Goal: Contribute content

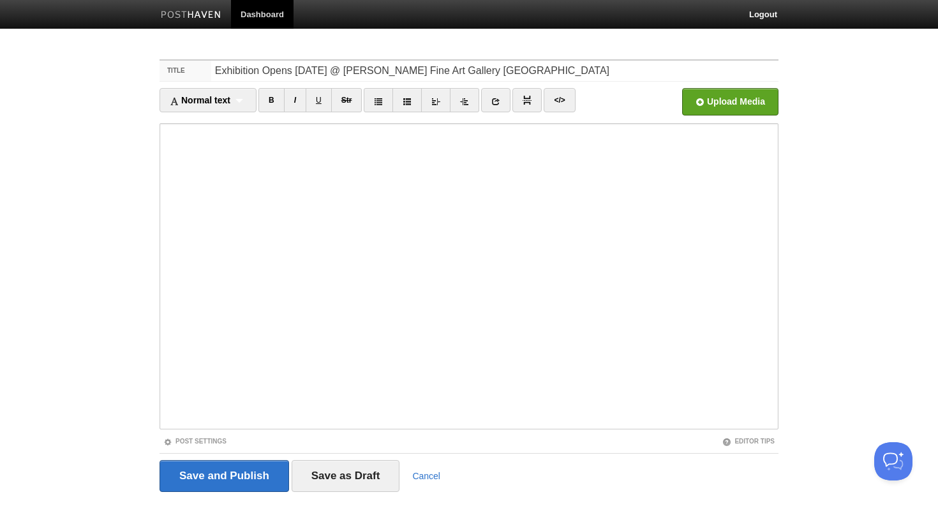
type input "Exhibition Opens [DATE] @ [PERSON_NAME] Fine Art Gallery [GEOGRAPHIC_DATA]"
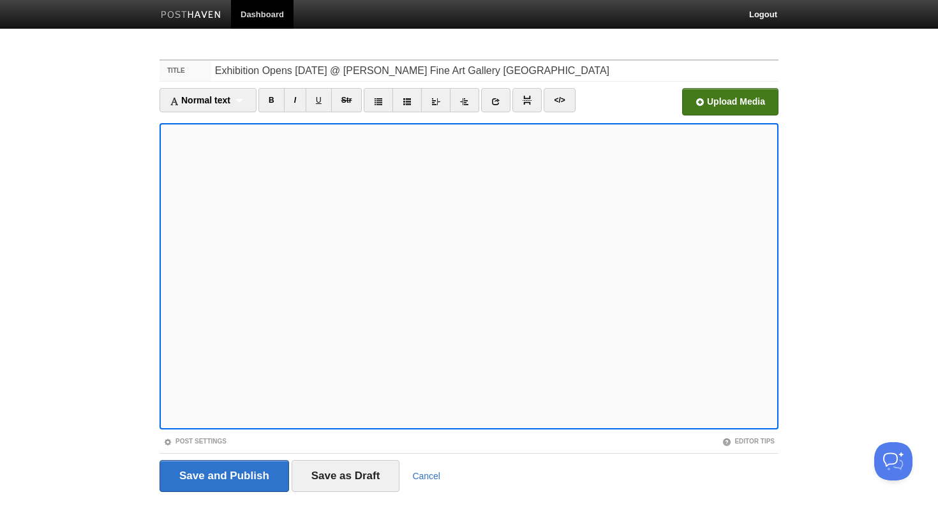
click at [741, 105] on input "file" at bounding box center [345, 105] width 966 height 65
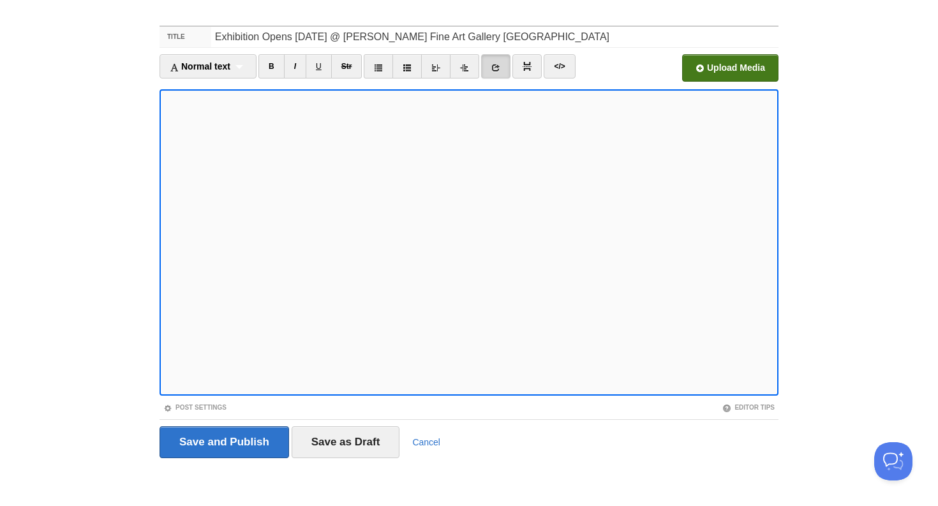
scroll to position [33, 0]
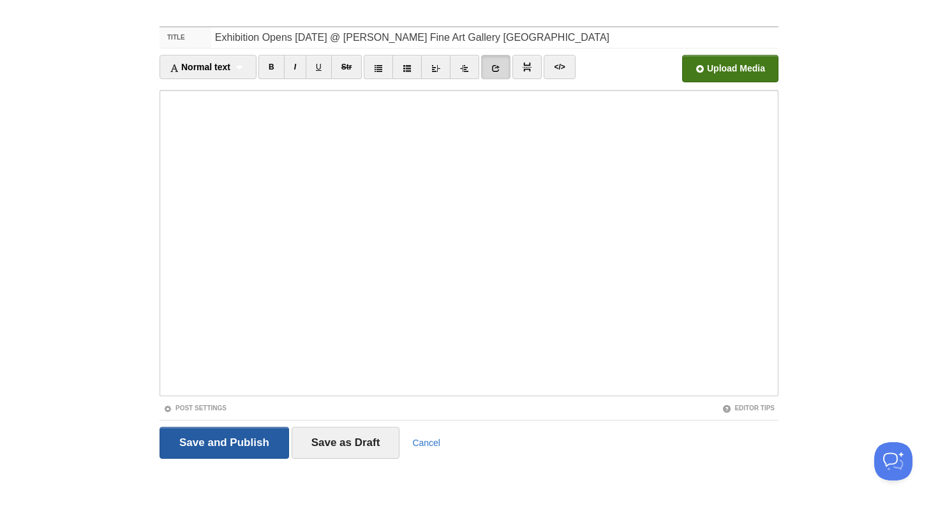
click at [253, 437] on input "Save and Publish" at bounding box center [223, 443] width 129 height 32
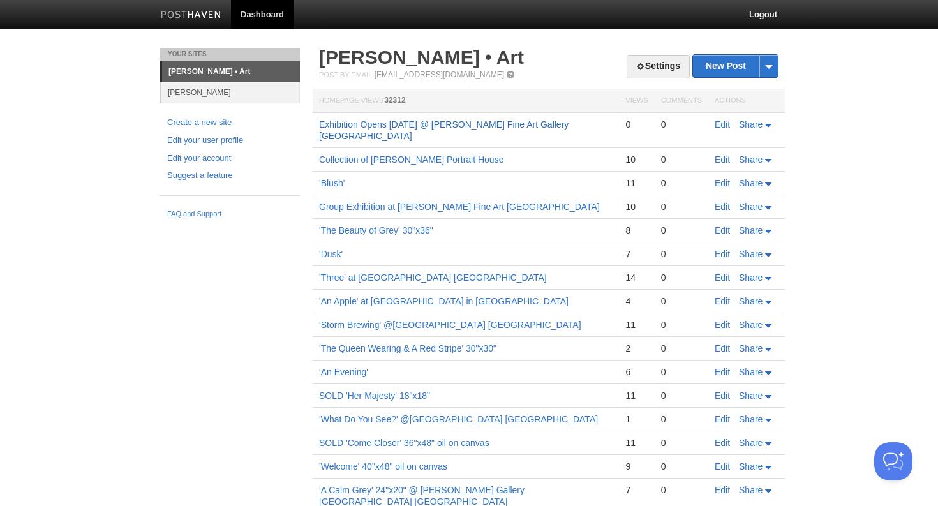
click at [568, 127] on link "Exhibition Opens [DATE] @ [PERSON_NAME] Fine Art Gallery [GEOGRAPHIC_DATA]" at bounding box center [443, 130] width 249 height 22
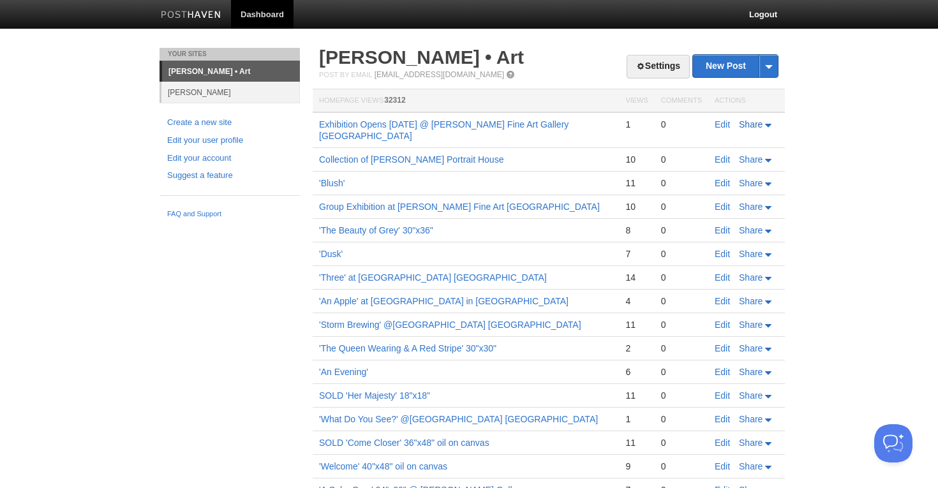
click at [767, 127] on icon at bounding box center [768, 125] width 6 height 3
click at [725, 200] on span "LinkedIn" at bounding box center [727, 201] width 36 height 10
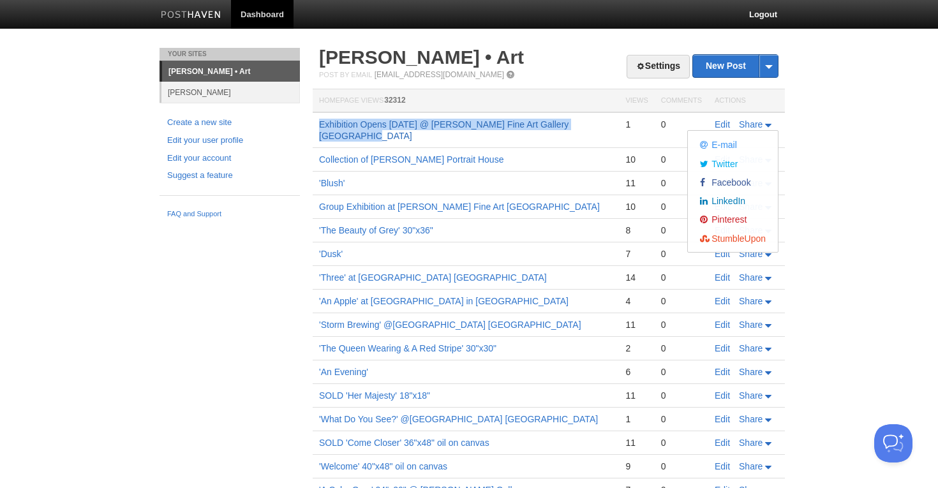
drag, startPoint x: 607, startPoint y: 124, endPoint x: 319, endPoint y: 127, distance: 287.7
click at [319, 127] on td "Exhibition Opens [DATE] @ [PERSON_NAME] Fine Art Gallery [GEOGRAPHIC_DATA]" at bounding box center [466, 130] width 306 height 36
copy link "Exhibition Opens [DATE] @ [PERSON_NAME] Fine Art Gallery [GEOGRAPHIC_DATA]"
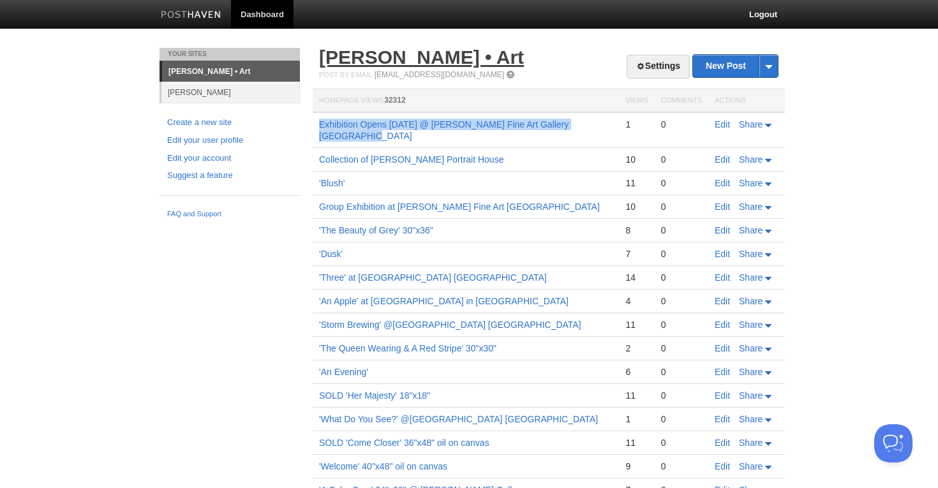
click at [458, 53] on link "[PERSON_NAME] • Art" at bounding box center [421, 57] width 205 height 21
